Goal: Information Seeking & Learning: Learn about a topic

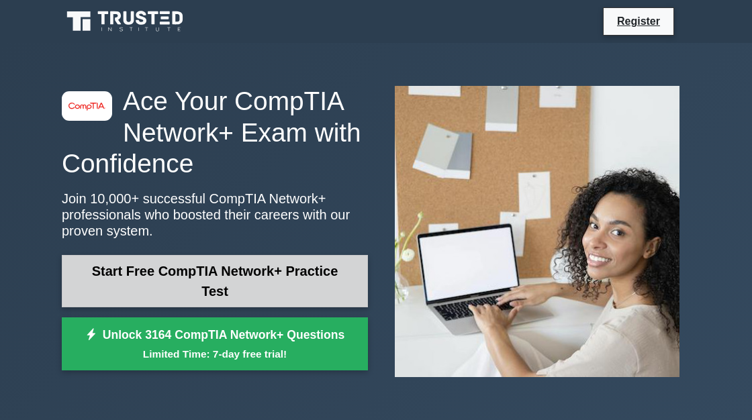
click at [250, 293] on link "Start Free CompTIA Network+ Practice Test" at bounding box center [215, 281] width 306 height 52
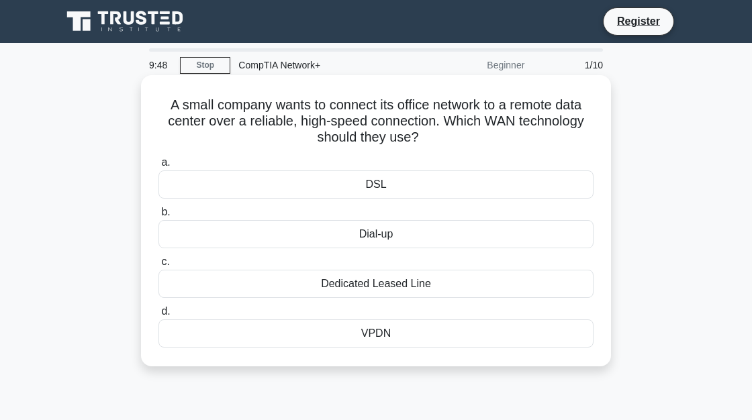
click at [402, 288] on div "Dedicated Leased Line" at bounding box center [375, 284] width 435 height 28
click at [158, 267] on input "c. Dedicated Leased Line" at bounding box center [158, 262] width 0 height 9
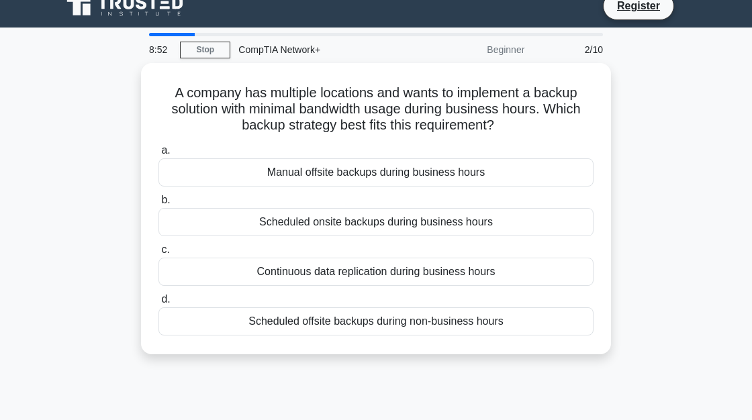
scroll to position [16, 0]
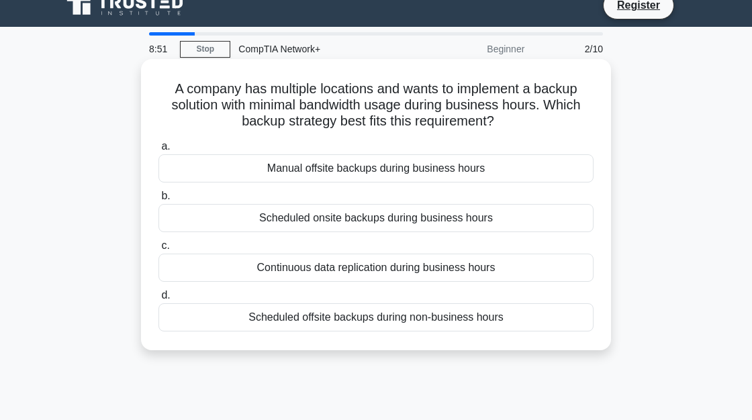
click at [389, 269] on div "Continuous data replication during business hours" at bounding box center [375, 268] width 435 height 28
click at [158, 250] on input "c. Continuous data replication during business hours" at bounding box center [158, 246] width 0 height 9
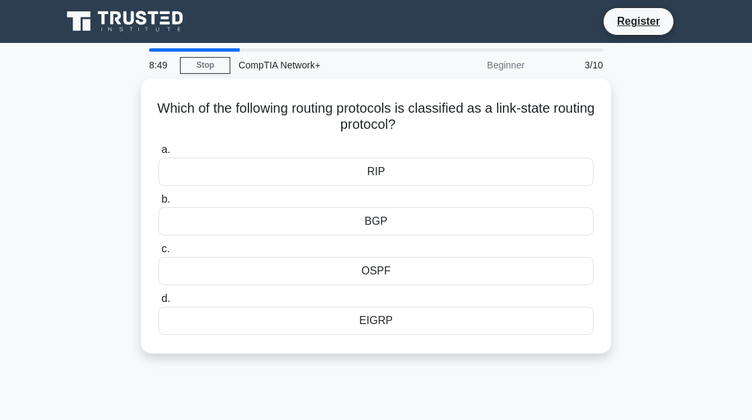
scroll to position [0, 0]
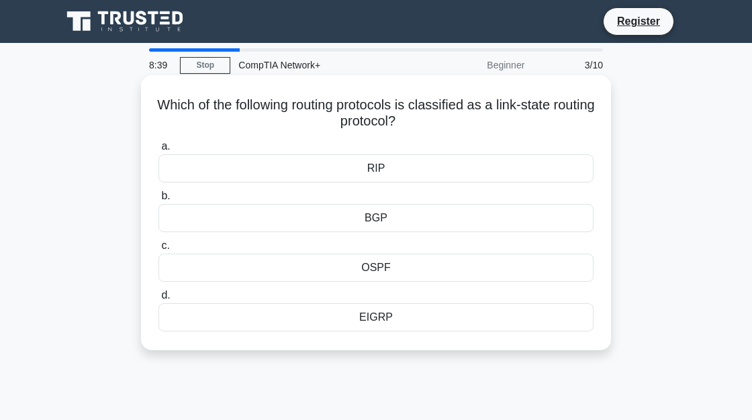
click at [381, 263] on div "OSPF" at bounding box center [375, 268] width 435 height 28
click at [158, 250] on input "c. OSPF" at bounding box center [158, 246] width 0 height 9
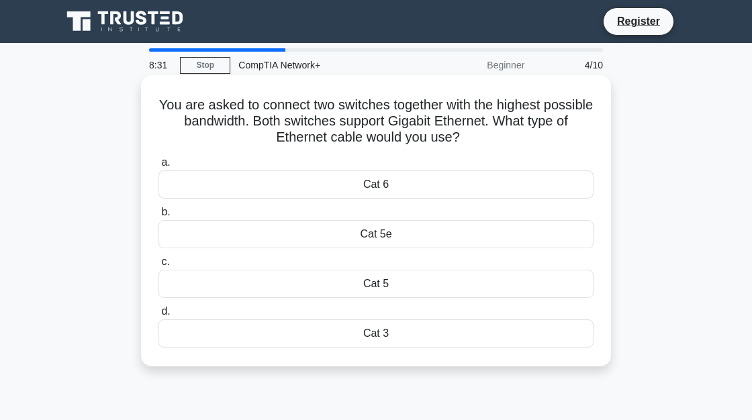
click at [421, 185] on div "Cat 6" at bounding box center [375, 185] width 435 height 28
click at [158, 167] on input "a. Cat 6" at bounding box center [158, 162] width 0 height 9
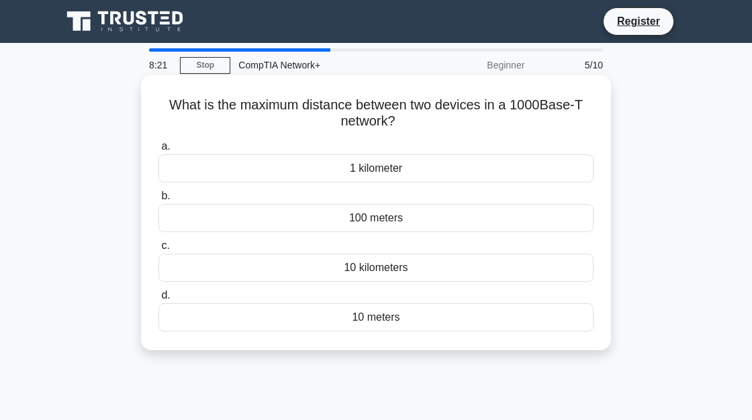
click at [403, 164] on div "1 kilometer" at bounding box center [375, 168] width 435 height 28
click at [158, 151] on input "a. 1 kilometer" at bounding box center [158, 146] width 0 height 9
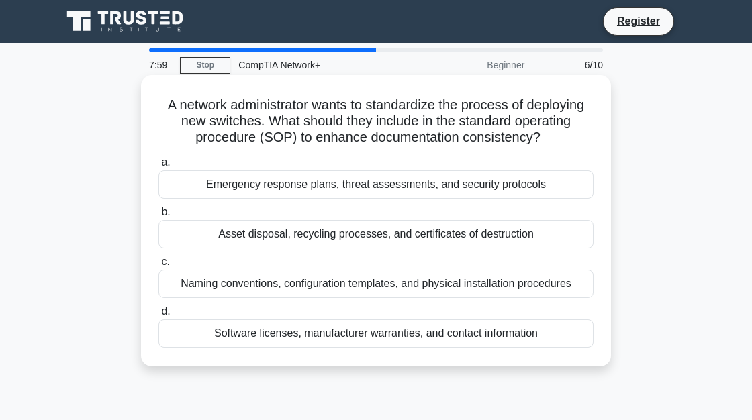
click at [429, 286] on div "Naming conventions, configuration templates, and physical installation procedur…" at bounding box center [375, 284] width 435 height 28
click at [158, 267] on input "c. Naming conventions, configuration templates, and physical installation proce…" at bounding box center [158, 262] width 0 height 9
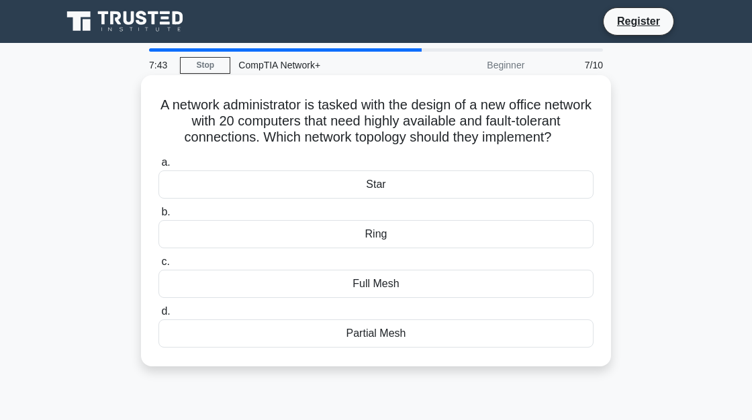
click at [371, 240] on div "Ring" at bounding box center [375, 234] width 435 height 28
click at [158, 217] on input "b. Ring" at bounding box center [158, 212] width 0 height 9
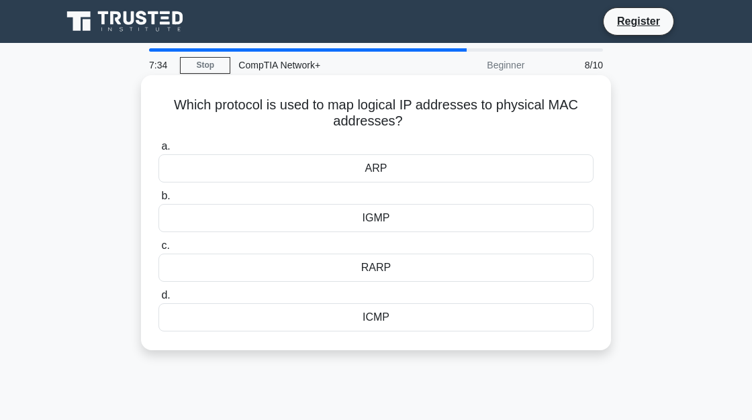
click at [386, 267] on div "RARP" at bounding box center [375, 268] width 435 height 28
click at [158, 250] on input "c. RARP" at bounding box center [158, 246] width 0 height 9
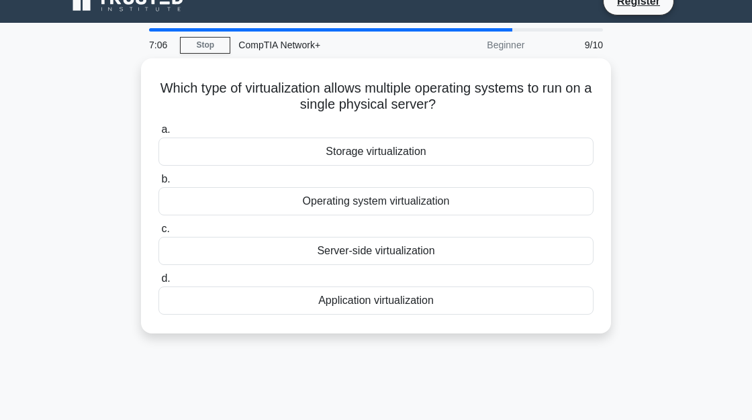
scroll to position [17, 0]
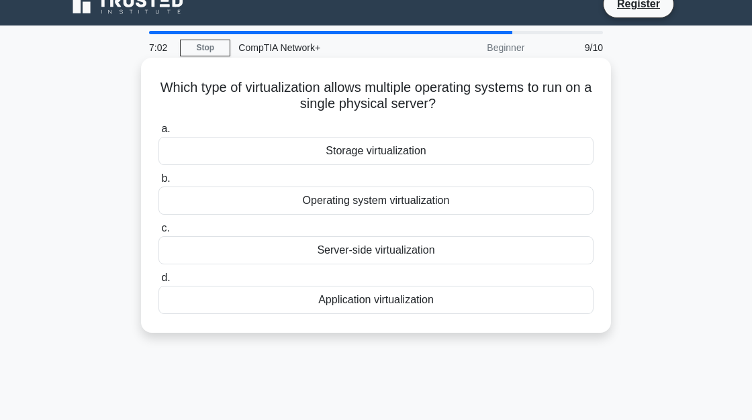
click at [570, 248] on div "Server-side virtualization" at bounding box center [375, 250] width 435 height 28
click at [158, 233] on input "c. Server-side virtualization" at bounding box center [158, 228] width 0 height 9
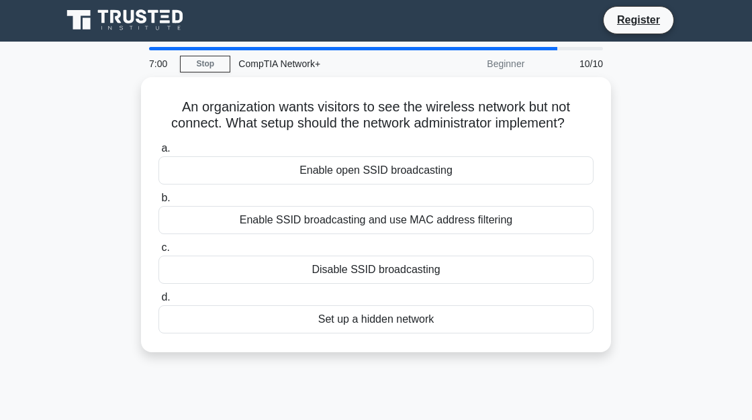
scroll to position [0, 0]
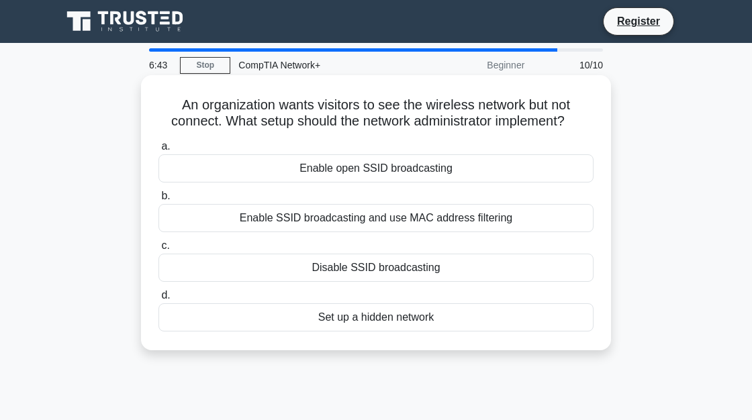
click at [381, 171] on div "Enable open SSID broadcasting" at bounding box center [375, 168] width 435 height 28
click at [158, 151] on input "a. Enable open SSID broadcasting" at bounding box center [158, 146] width 0 height 9
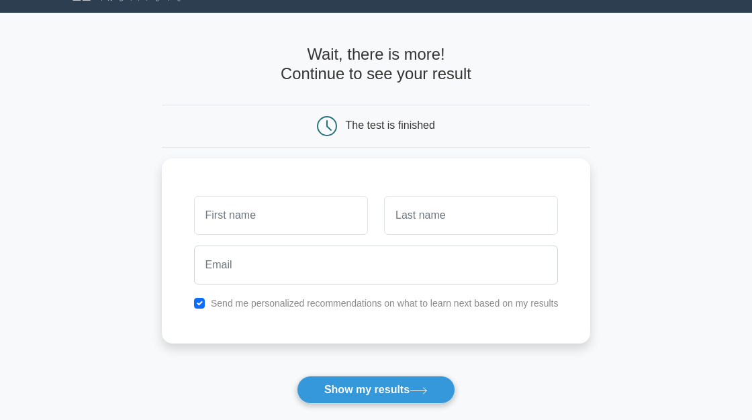
scroll to position [39, 0]
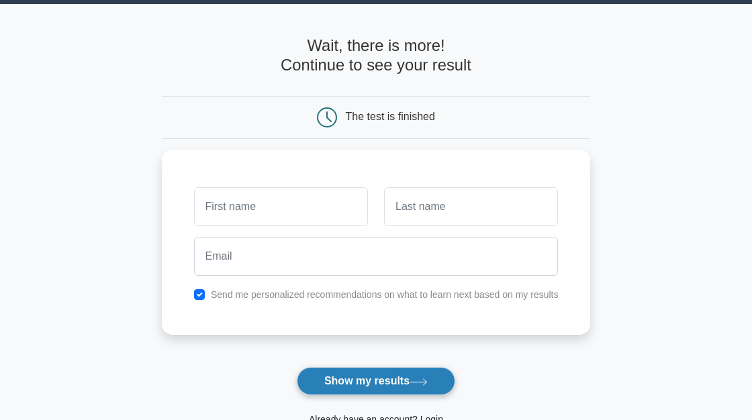
click at [377, 388] on button "Show my results" at bounding box center [376, 381] width 158 height 28
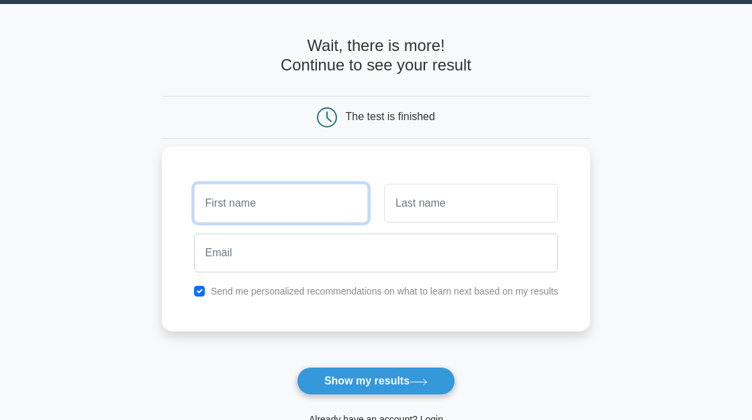
click at [281, 208] on input "text" at bounding box center [281, 203] width 174 height 39
type input "arqell"
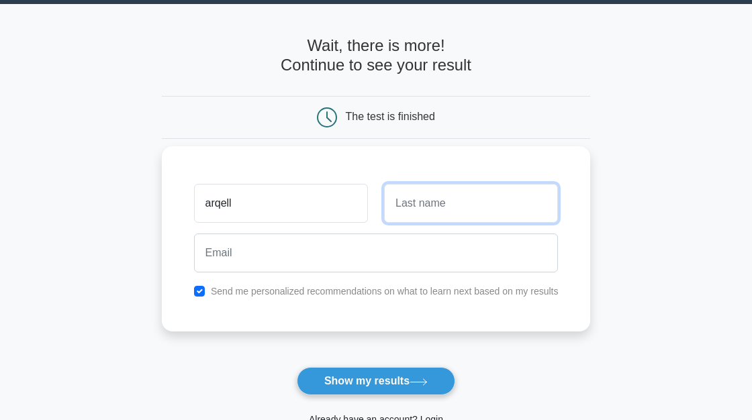
click at [461, 198] on input "text" at bounding box center [471, 203] width 174 height 39
type input "k"
type input "kamarul"
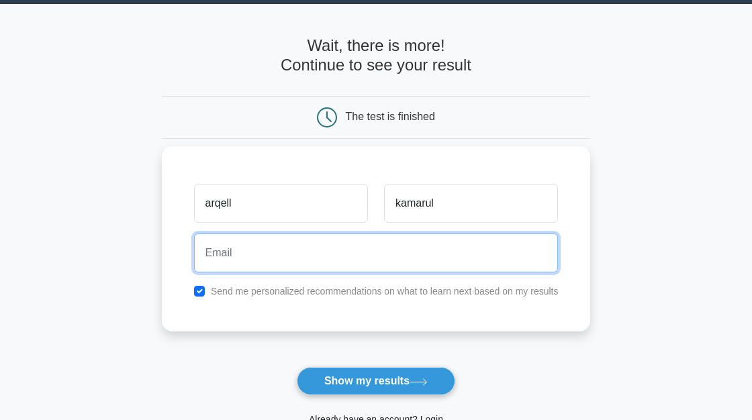
click at [266, 254] on input "email" at bounding box center [376, 253] width 365 height 39
click at [317, 267] on input "email" at bounding box center [376, 253] width 365 height 39
type input "eyzan55@yahoo.com"
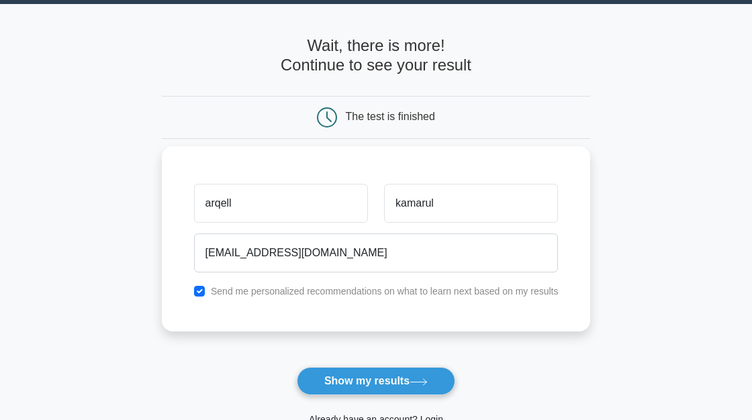
click at [230, 322] on div "arqell kamarul eyzan55@yahoo.com Send me personalized recommendations on what t…" at bounding box center [376, 238] width 429 height 185
click at [194, 296] on input "checkbox" at bounding box center [199, 291] width 11 height 11
checkbox input "false"
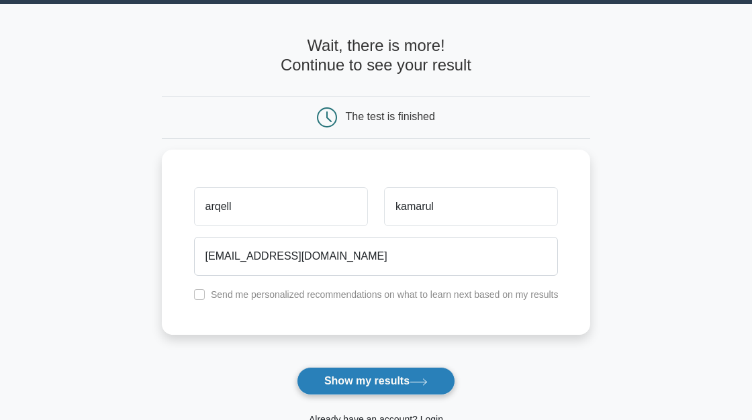
click at [389, 381] on button "Show my results" at bounding box center [376, 381] width 158 height 28
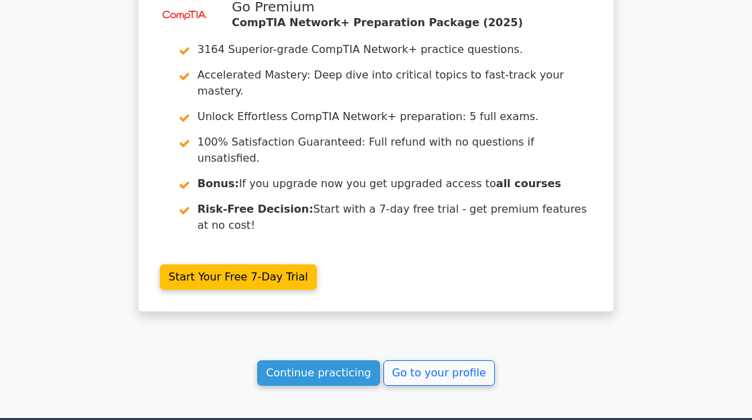
scroll to position [1131, 0]
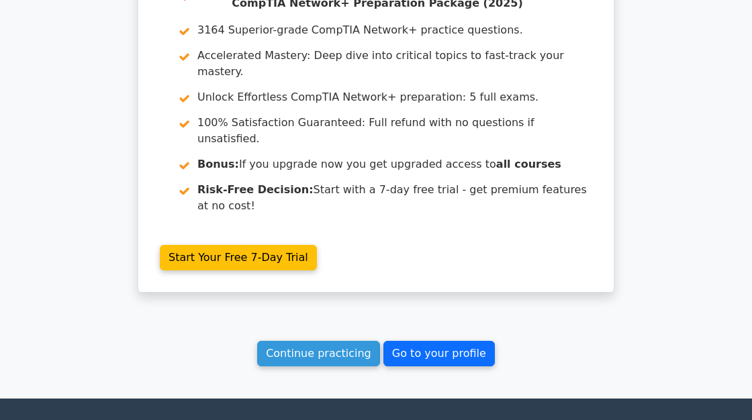
click at [414, 341] on link "Go to your profile" at bounding box center [438, 354] width 111 height 26
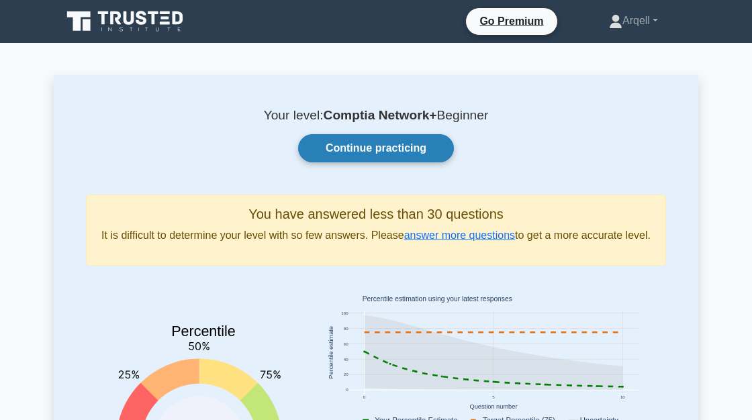
click at [391, 145] on link "Continue practicing" at bounding box center [376, 148] width 156 height 28
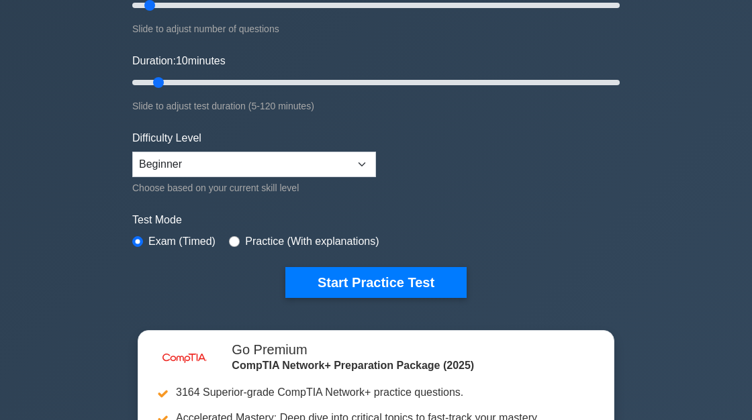
scroll to position [211, 0]
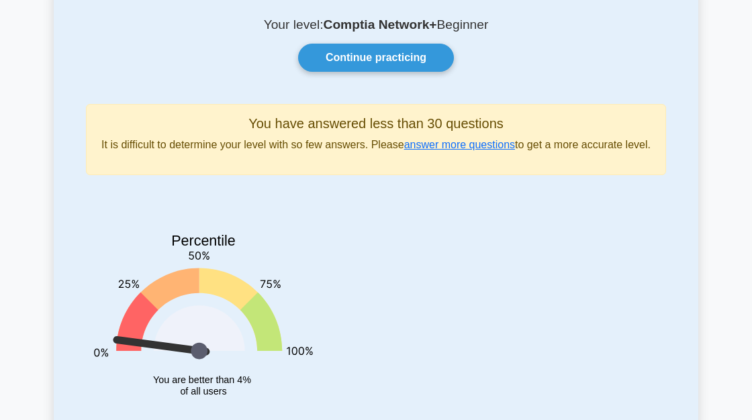
scroll to position [132, 0]
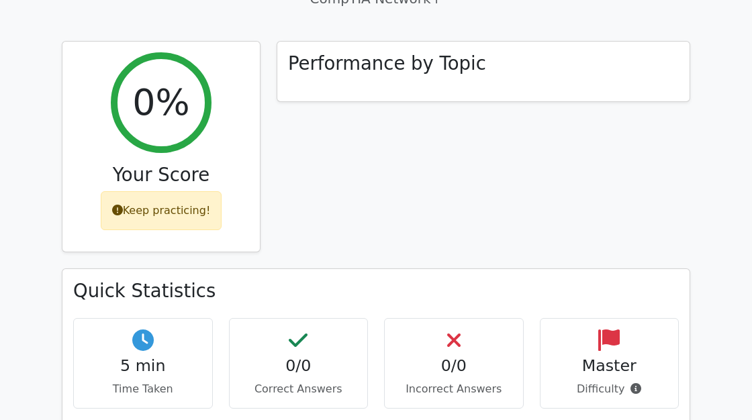
scroll to position [412, 0]
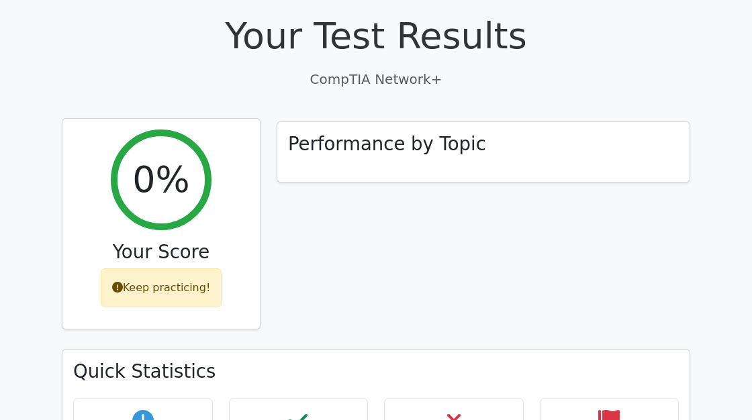
click at [181, 269] on div "Keep practicing!" at bounding box center [162, 288] width 122 height 39
